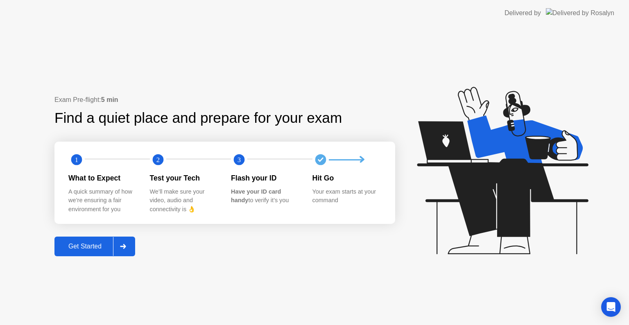
click at [83, 247] on div "Get Started" at bounding box center [85, 246] width 56 height 7
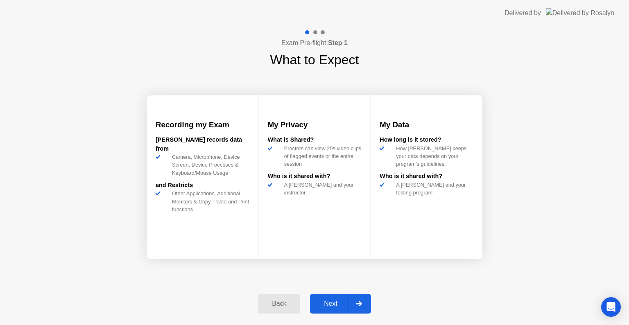
click at [331, 301] on div "Next" at bounding box center [330, 303] width 36 height 7
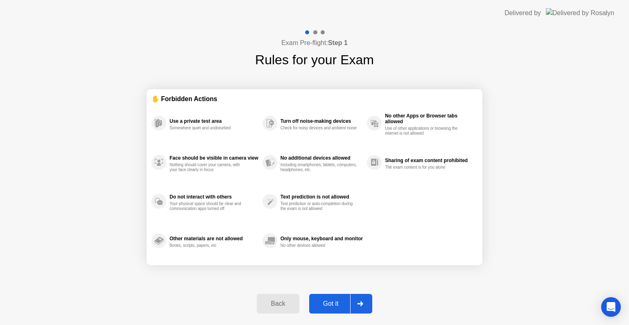
click at [334, 304] on div "Got it" at bounding box center [330, 303] width 38 height 7
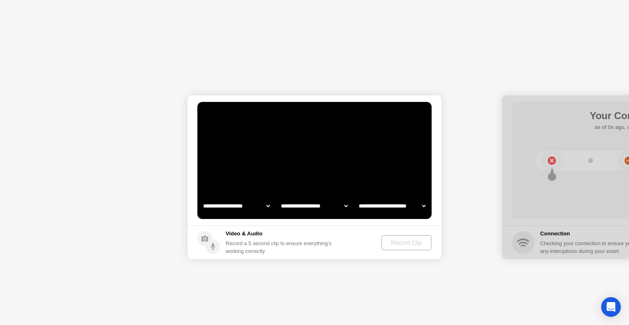
select select "**********"
select select "*******"
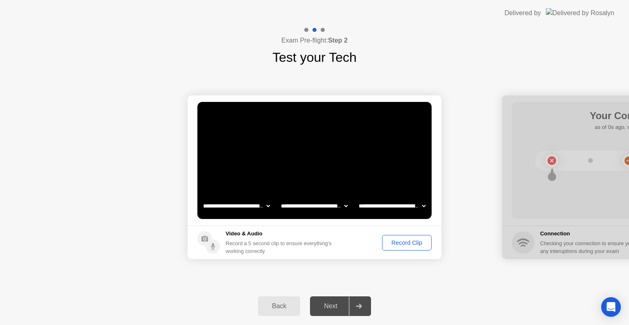
click at [399, 243] on div "Record Clip" at bounding box center [407, 242] width 44 height 7
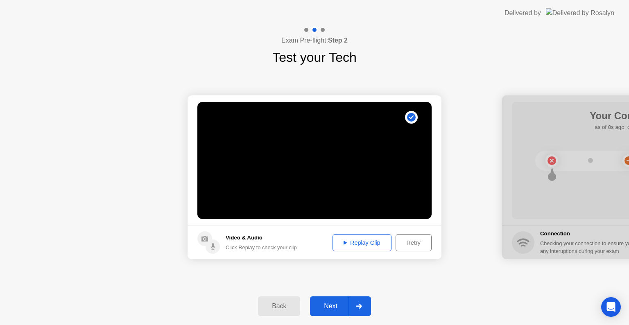
click at [326, 304] on div "Next" at bounding box center [330, 305] width 36 height 7
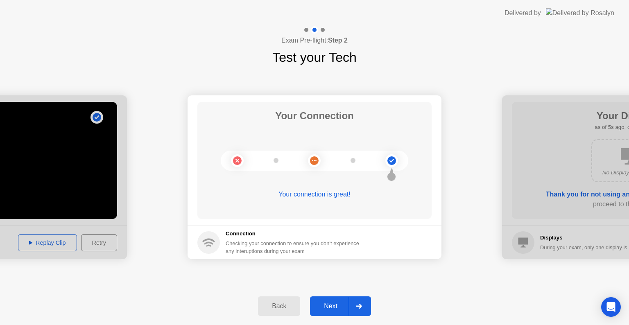
click at [326, 303] on div "Next" at bounding box center [330, 305] width 36 height 7
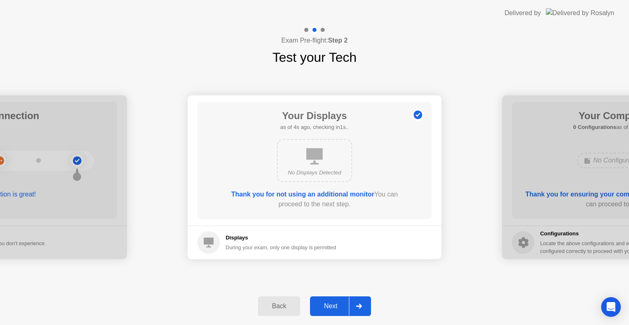
click at [326, 303] on div "Next" at bounding box center [330, 305] width 36 height 7
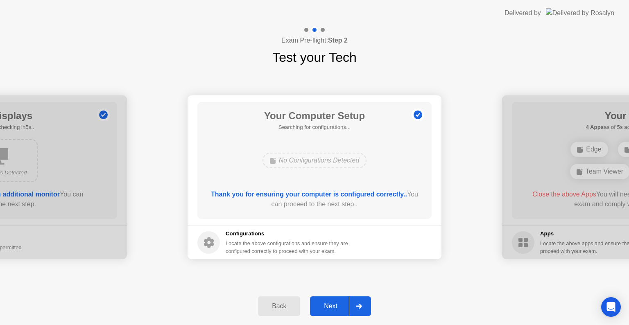
click at [326, 303] on div "Next" at bounding box center [330, 305] width 36 height 7
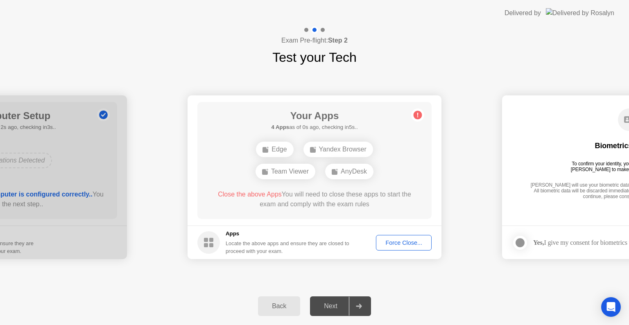
click at [404, 241] on div "Force Close..." at bounding box center [404, 242] width 50 height 7
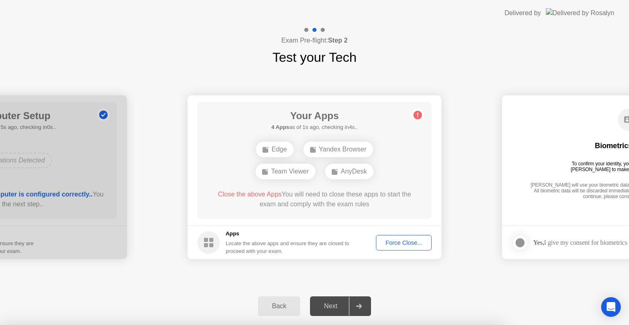
click at [392, 325] on div at bounding box center [314, 325] width 629 height 0
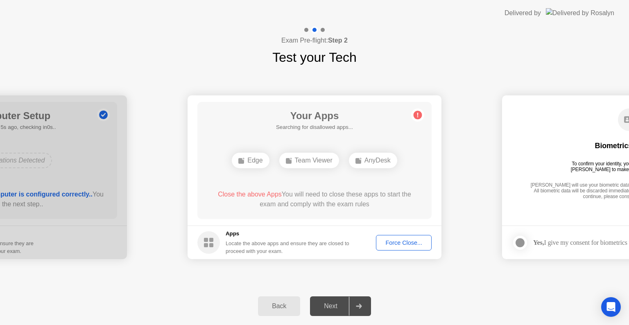
click at [389, 249] on button "Force Close..." at bounding box center [404, 243] width 56 height 16
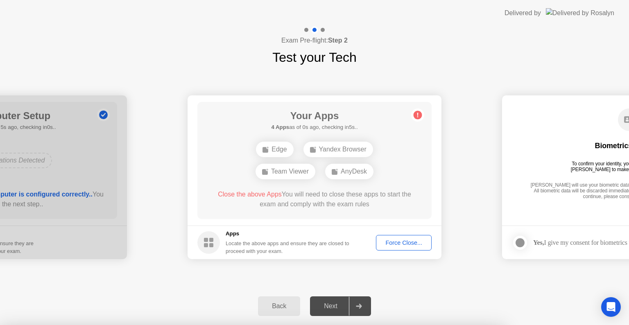
drag, startPoint x: 252, startPoint y: 178, endPoint x: 329, endPoint y: 177, distance: 77.0
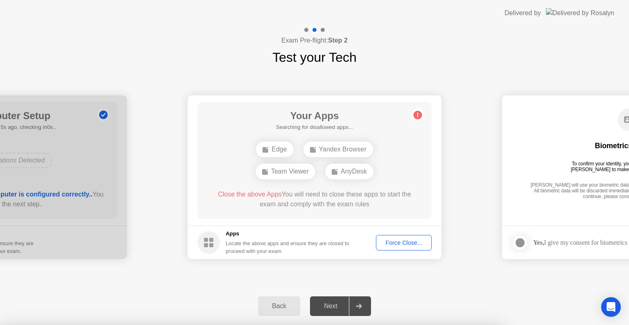
drag, startPoint x: 315, startPoint y: 156, endPoint x: 307, endPoint y: 160, distance: 9.2
drag, startPoint x: 278, startPoint y: 174, endPoint x: 417, endPoint y: 174, distance: 138.7
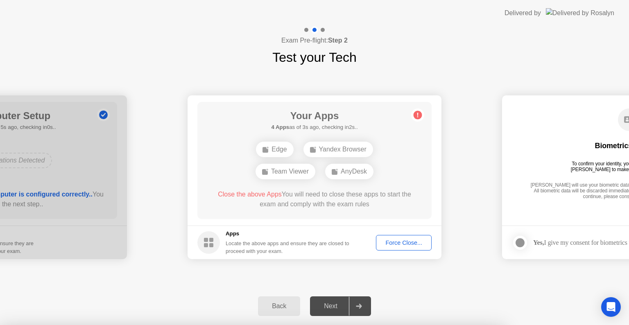
drag, startPoint x: 285, startPoint y: 174, endPoint x: 344, endPoint y: 174, distance: 58.9
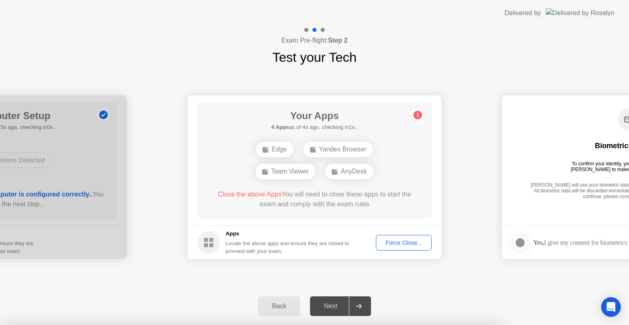
drag, startPoint x: 295, startPoint y: 178, endPoint x: 303, endPoint y: 178, distance: 8.6
drag, startPoint x: 333, startPoint y: 177, endPoint x: 324, endPoint y: 177, distance: 9.0
drag, startPoint x: 283, startPoint y: 176, endPoint x: 294, endPoint y: 176, distance: 10.6
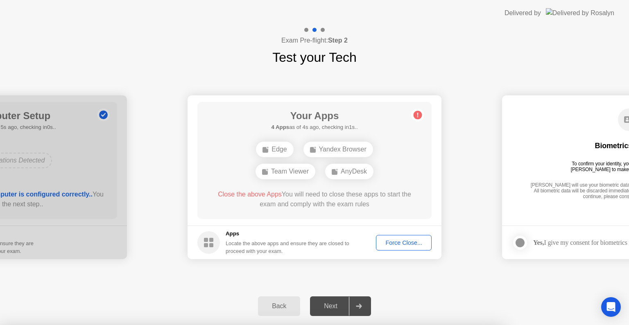
drag, startPoint x: 336, startPoint y: 176, endPoint x: 323, endPoint y: 178, distance: 12.4
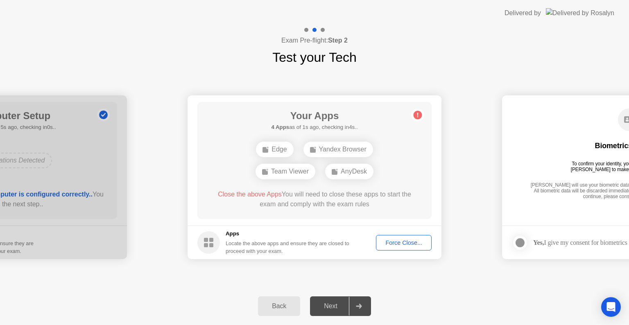
click at [334, 309] on div "Next" at bounding box center [330, 305] width 36 height 7
click at [321, 304] on div "Next" at bounding box center [330, 305] width 36 height 7
click at [281, 302] on div "Back" at bounding box center [278, 305] width 37 height 7
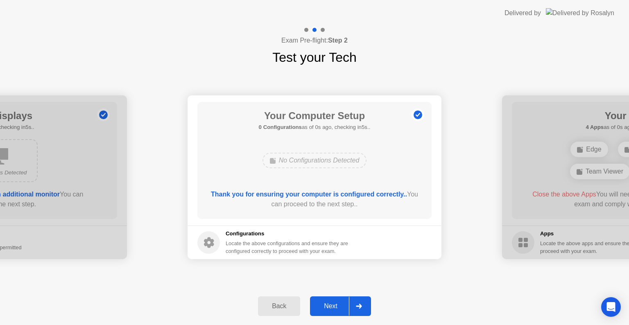
click at [331, 303] on div "Next" at bounding box center [330, 305] width 36 height 7
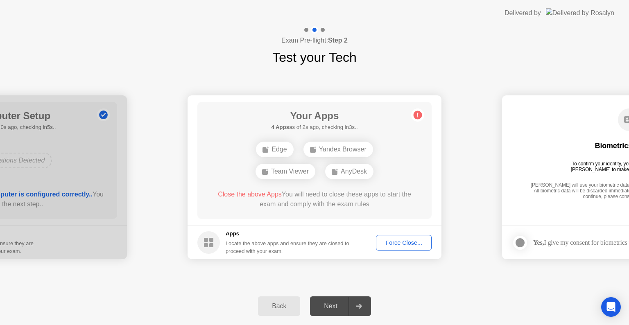
click at [386, 237] on button "Force Close..." at bounding box center [404, 243] width 56 height 16
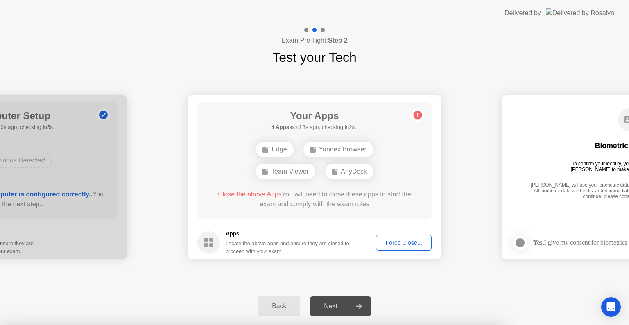
drag, startPoint x: 321, startPoint y: 185, endPoint x: 319, endPoint y: 193, distance: 7.6
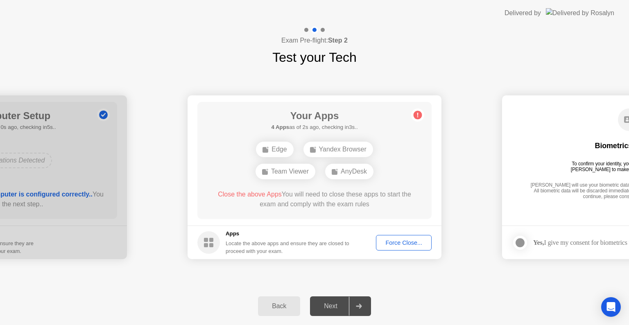
click at [391, 242] on div "Force Close..." at bounding box center [404, 242] width 50 height 7
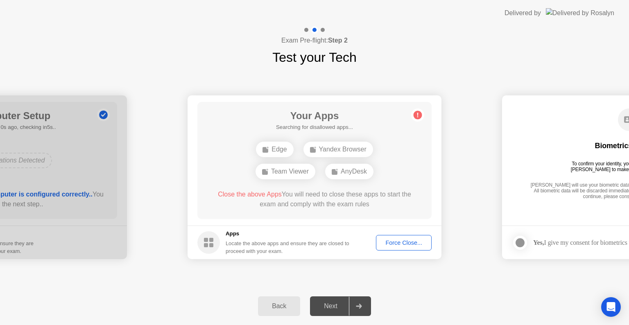
click at [394, 244] on div "Force Close..." at bounding box center [404, 242] width 50 height 7
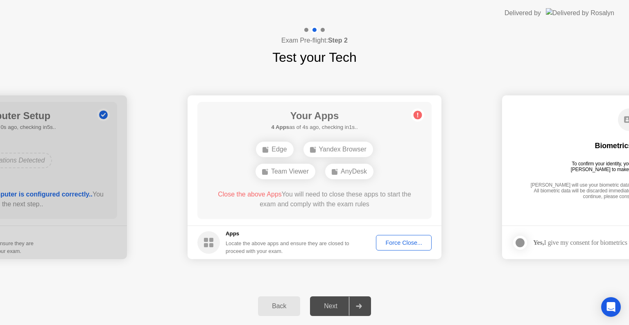
click at [398, 242] on div "Force Close..." at bounding box center [404, 242] width 50 height 7
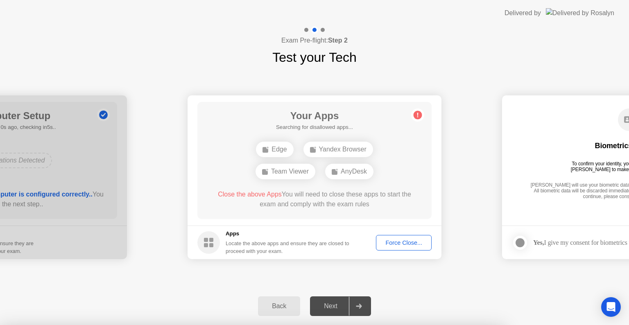
click at [334, 325] on div at bounding box center [314, 325] width 629 height 0
click at [335, 325] on div at bounding box center [314, 325] width 629 height 0
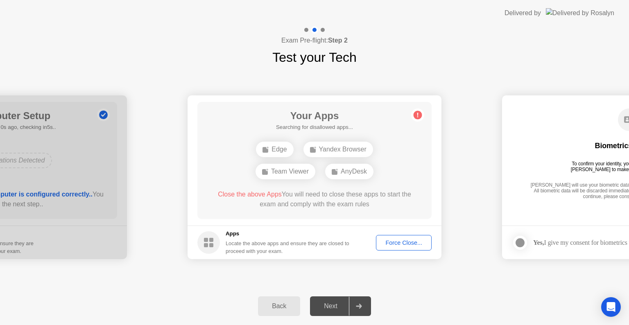
click at [393, 241] on div "Force Close..." at bounding box center [404, 242] width 50 height 7
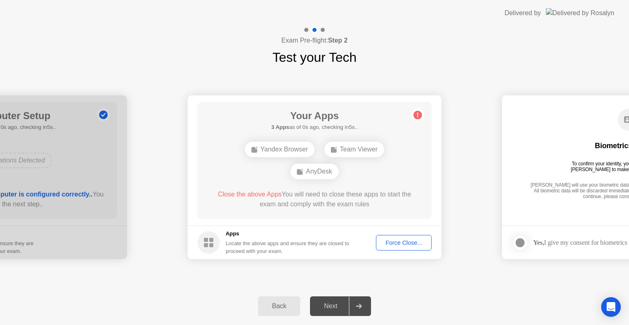
click at [423, 244] on div "Force Close..." at bounding box center [404, 242] width 50 height 7
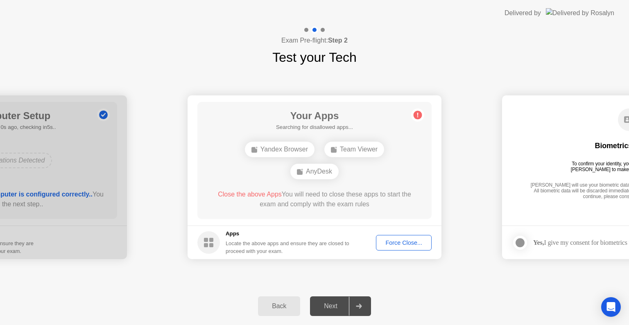
click at [392, 237] on button "Force Close..." at bounding box center [404, 243] width 56 height 16
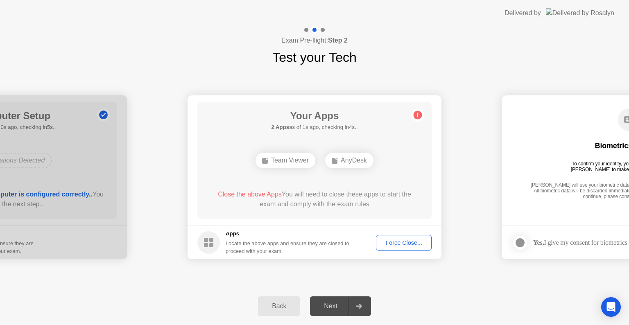
click at [401, 241] on div "Force Close..." at bounding box center [404, 242] width 50 height 7
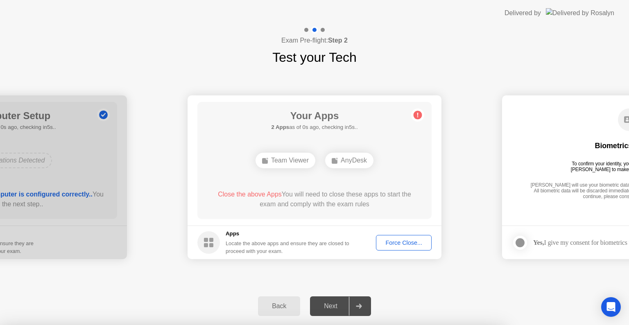
drag, startPoint x: 293, startPoint y: 182, endPoint x: 357, endPoint y: 182, distance: 64.3
drag, startPoint x: 357, startPoint y: 182, endPoint x: 305, endPoint y: 176, distance: 52.7
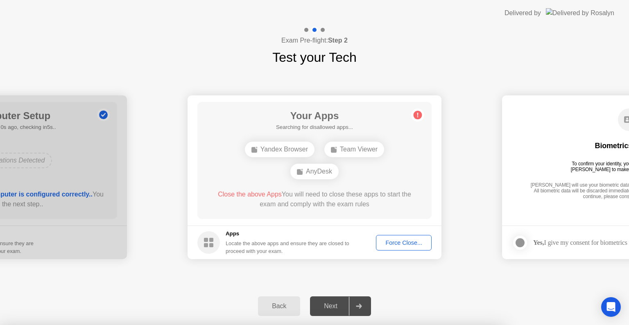
drag, startPoint x: 286, startPoint y: 172, endPoint x: 377, endPoint y: 174, distance: 91.7
drag, startPoint x: 377, startPoint y: 174, endPoint x: 265, endPoint y: 182, distance: 112.4
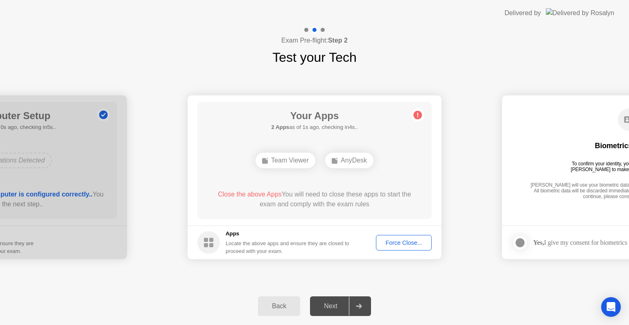
click at [404, 239] on div "Force Close..." at bounding box center [404, 242] width 50 height 7
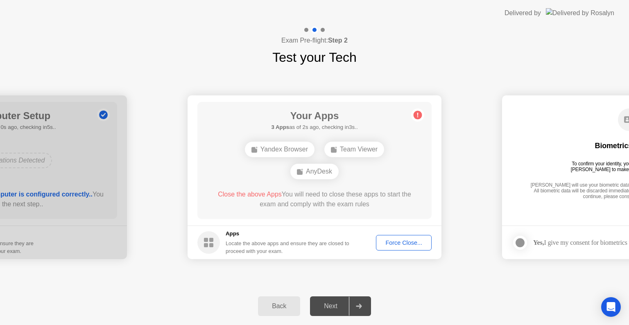
click at [381, 239] on div "Force Close..." at bounding box center [404, 242] width 50 height 7
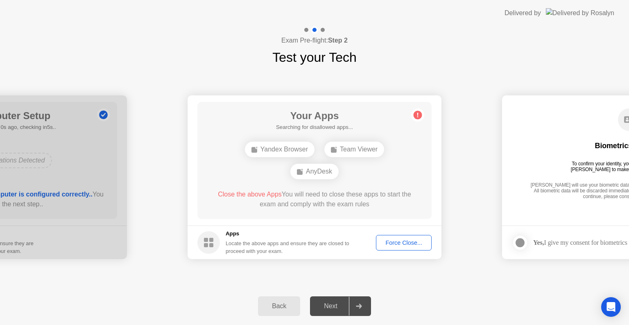
click at [392, 241] on div "Force Close..." at bounding box center [404, 242] width 50 height 7
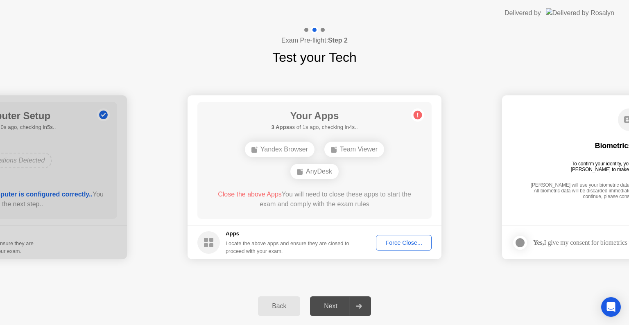
click at [409, 243] on div "Force Close..." at bounding box center [404, 242] width 50 height 7
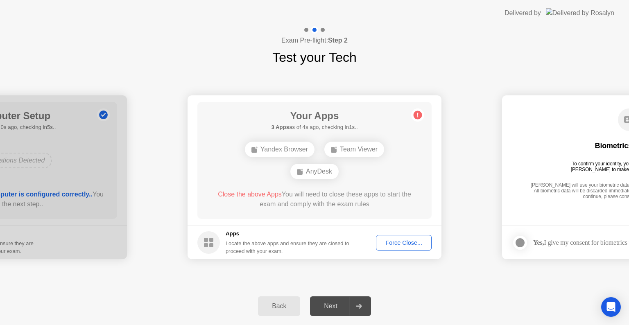
click at [413, 251] on footer "Apps Locate the above apps and ensure they are closed to proceed with your exam…" at bounding box center [314, 243] width 254 height 34
click at [411, 243] on div "Force Close..." at bounding box center [404, 242] width 50 height 7
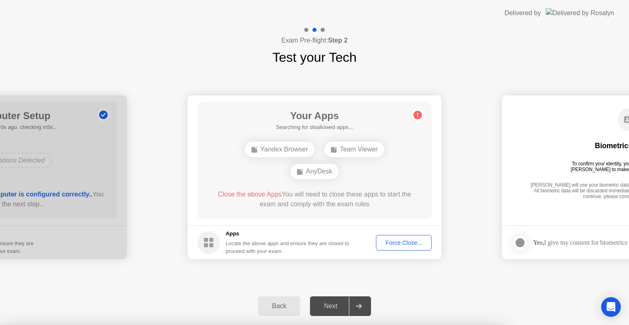
click at [331, 325] on div at bounding box center [314, 325] width 629 height 0
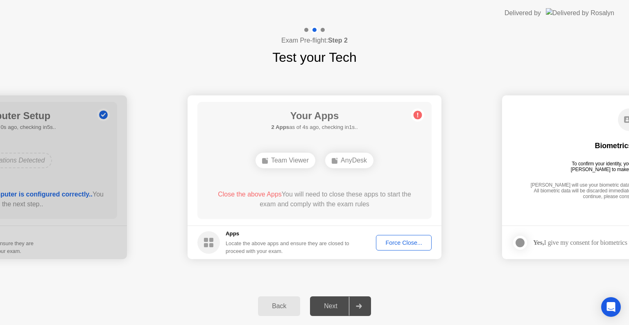
click at [410, 244] on div "Force Close..." at bounding box center [404, 242] width 50 height 7
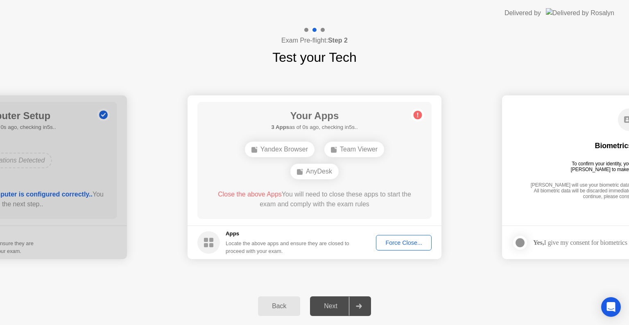
click at [419, 113] on circle at bounding box center [417, 115] width 9 height 9
click at [401, 247] on button "Force Close..." at bounding box center [404, 243] width 56 height 16
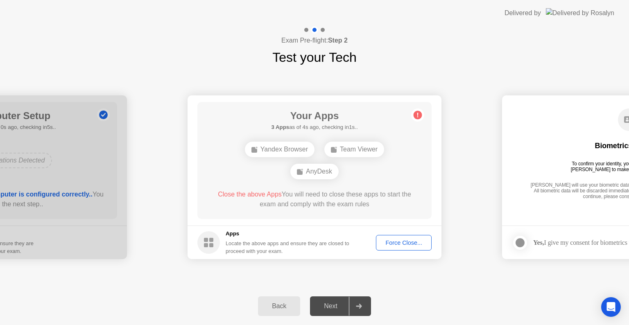
click at [390, 242] on div "Force Close..." at bounding box center [404, 242] width 50 height 7
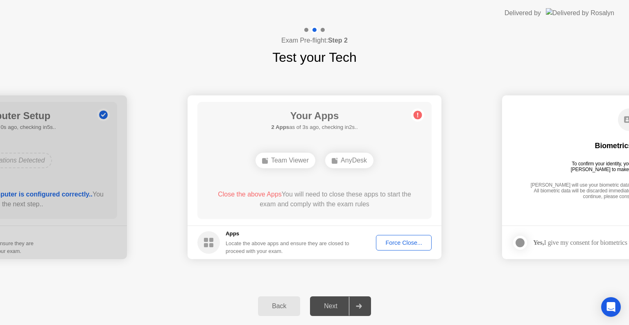
click at [420, 115] on circle at bounding box center [417, 115] width 9 height 9
drag, startPoint x: 454, startPoint y: 147, endPoint x: 47, endPoint y: 130, distance: 407.2
drag, startPoint x: 319, startPoint y: 184, endPoint x: 7, endPoint y: 150, distance: 314.6
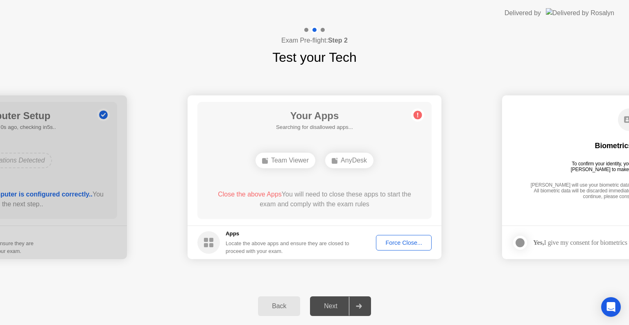
drag, startPoint x: 624, startPoint y: 182, endPoint x: 234, endPoint y: 162, distance: 390.1
drag, startPoint x: 350, startPoint y: 305, endPoint x: 345, endPoint y: 304, distance: 5.2
click at [350, 305] on div at bounding box center [359, 306] width 20 height 19
click at [408, 242] on div "Force Close..." at bounding box center [404, 242] width 50 height 7
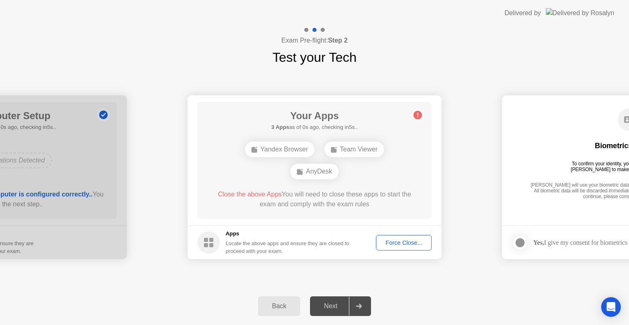
click at [408, 242] on div "Force Close..." at bounding box center [404, 242] width 50 height 7
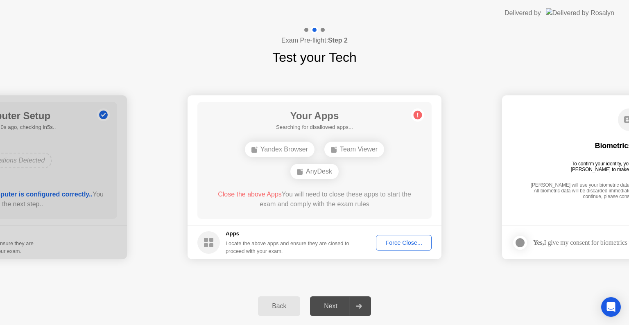
click at [390, 247] on button "Force Close..." at bounding box center [404, 243] width 56 height 16
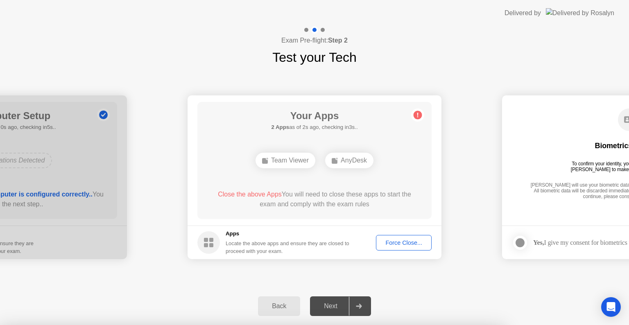
drag, startPoint x: 284, startPoint y: 178, endPoint x: 291, endPoint y: 178, distance: 7.0
